Goal: Task Accomplishment & Management: Use online tool/utility

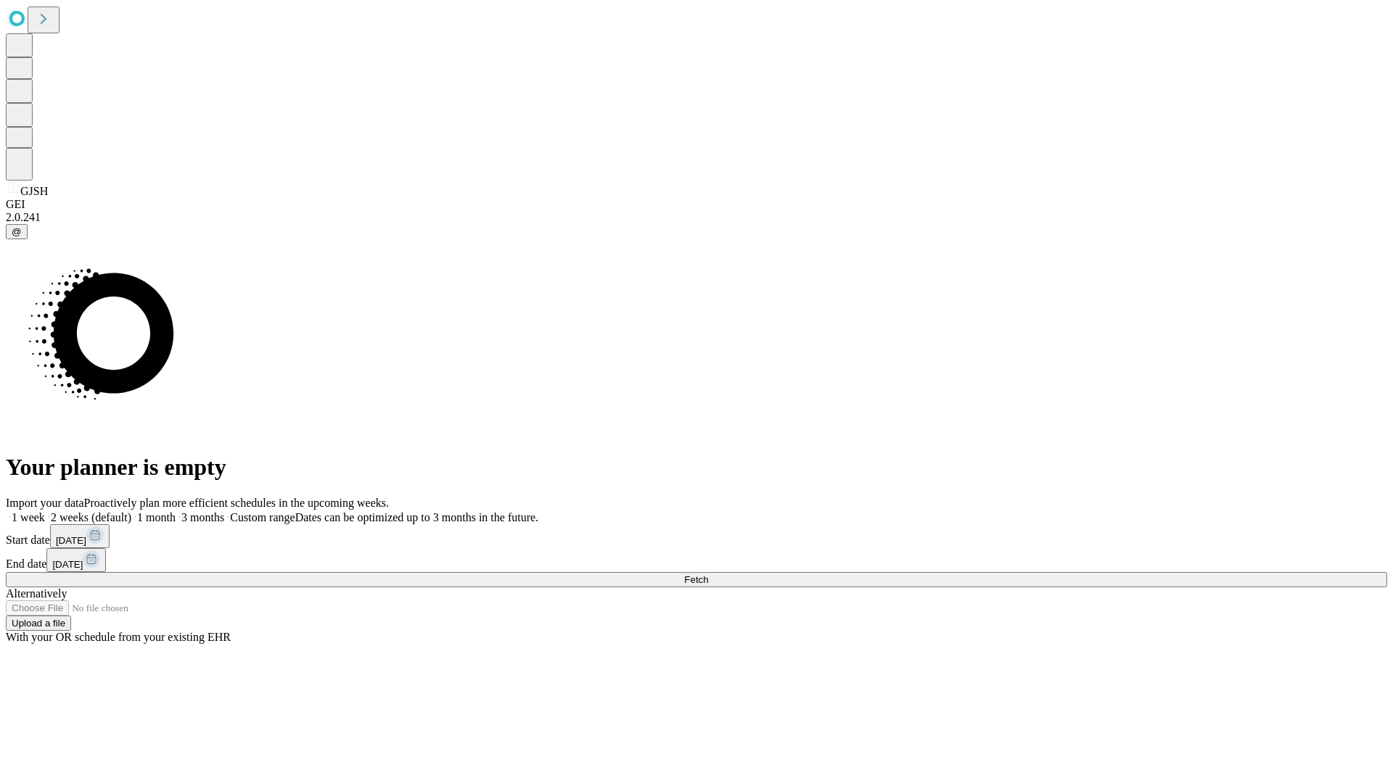
click at [708, 575] on span "Fetch" at bounding box center [696, 580] width 24 height 11
